Goal: Task Accomplishment & Management: Complete application form

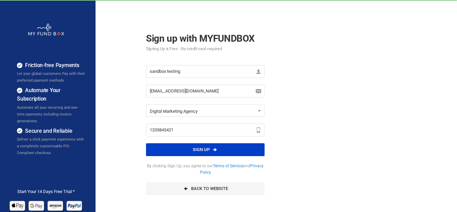
click at [225, 151] on button "Sign up" at bounding box center [205, 149] width 119 height 13
